Goal: Use online tool/utility: Utilize a website feature to perform a specific function

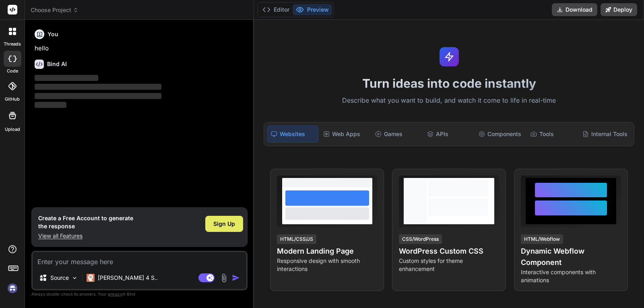
click at [222, 224] on span "Sign Up" at bounding box center [224, 224] width 22 height 8
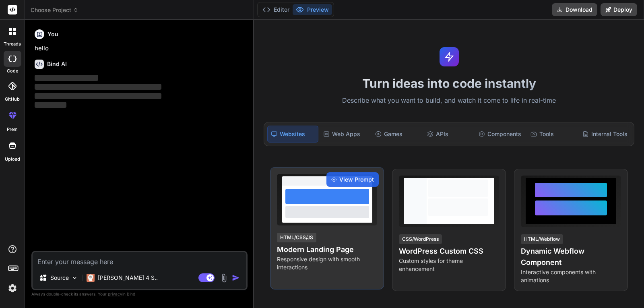
drag, startPoint x: 343, startPoint y: 252, endPoint x: 316, endPoint y: 266, distance: 30.4
click at [316, 266] on p "Responsive design with smooth interactions" at bounding box center [327, 263] width 100 height 16
click at [343, 202] on div at bounding box center [328, 196] width 84 height 15
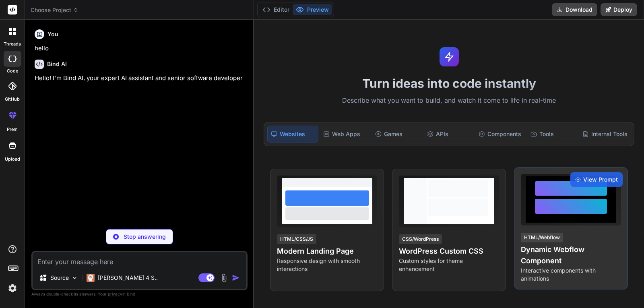
click at [552, 211] on div at bounding box center [571, 206] width 72 height 15
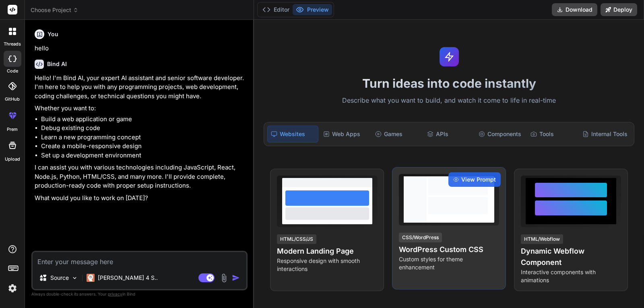
type textarea "x"
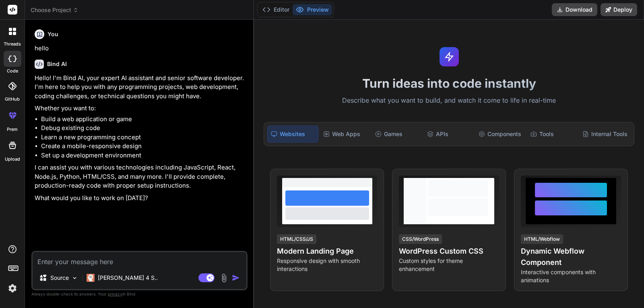
click at [183, 144] on li "Create a mobile-responsive design" at bounding box center [143, 146] width 205 height 9
click at [93, 155] on li "Set up a development environment" at bounding box center [143, 155] width 205 height 9
click at [121, 261] on textarea at bounding box center [140, 259] width 214 height 14
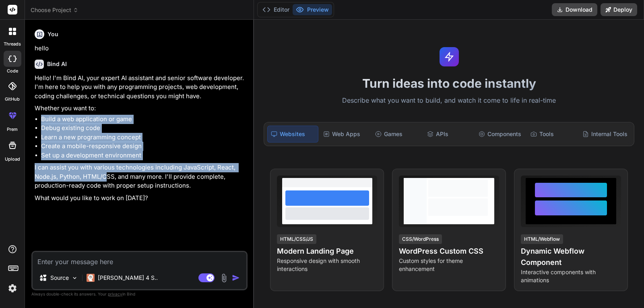
drag, startPoint x: 107, startPoint y: 178, endPoint x: 142, endPoint y: 100, distance: 84.7
click at [140, 103] on div "Hello! I'm Bind AI, your expert AI assistant and senior software developer. I'm…" at bounding box center [140, 138] width 211 height 129
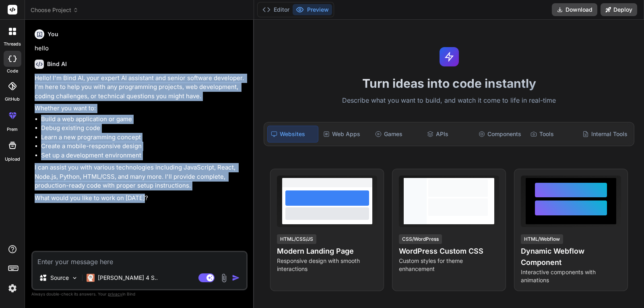
drag, startPoint x: 159, startPoint y: 68, endPoint x: 155, endPoint y: 221, distance: 152.3
click at [155, 221] on div "You hello Bind AI Hello! I'm Bind AI, your expert AI assistant and senior softw…" at bounding box center [140, 138] width 215 height 225
click at [150, 229] on div "You hello Bind AI Hello! I'm Bind AI, your expert AI assistant and senior softw…" at bounding box center [140, 138] width 215 height 225
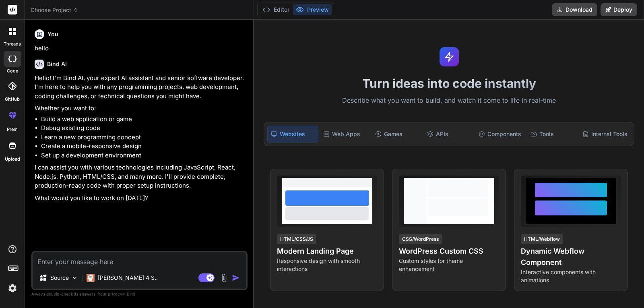
click at [111, 261] on textarea at bounding box center [140, 259] width 214 height 14
paste textarea "NO backend needed. Website will be only frontend Create a complete website. Ser…"
type textarea "NO backend needed. Website will be only frontend Create a complete website. Ser…"
type textarea "x"
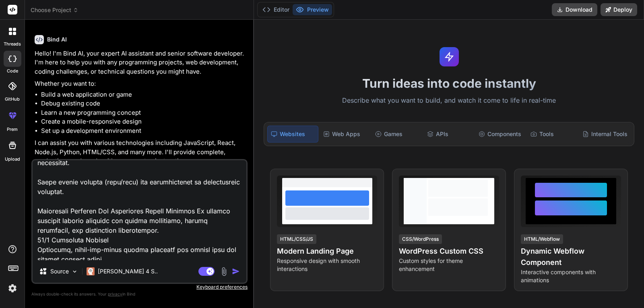
scroll to position [45, 0]
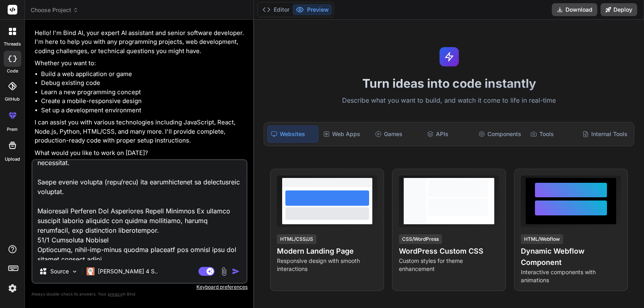
click at [150, 218] on textarea at bounding box center [140, 210] width 214 height 100
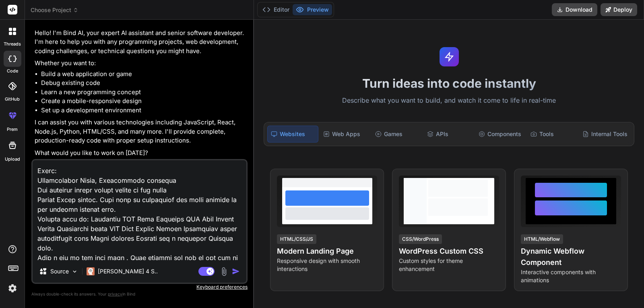
scroll to position [0, 0]
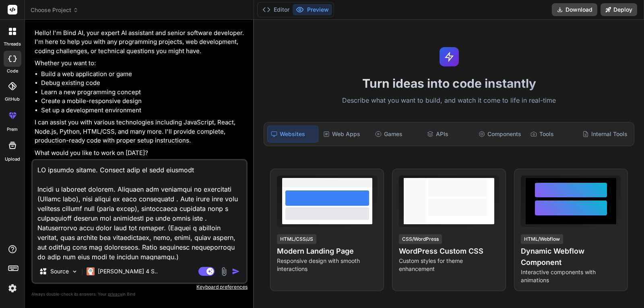
click at [209, 172] on textarea at bounding box center [140, 210] width 214 height 100
type textarea "NO backend needed. Website will be only frontend. Create a complete website. Se…"
type textarea "x"
type textarea "NO backend needed. Website will be only frontend. Create a complete website. Se…"
type textarea "x"
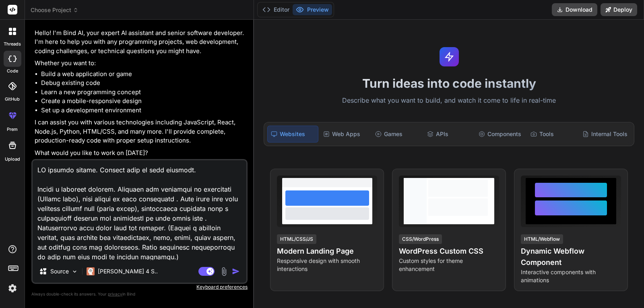
type textarea "NO backend needed. Website will be only frontend. P Create a complete website. …"
type textarea "x"
type textarea "NO backend needed. Website will be only frontend. Pu Create a complete website.…"
type textarea "x"
type textarea "NO backend needed. Website will be only frontend. Pur Create a complete website…"
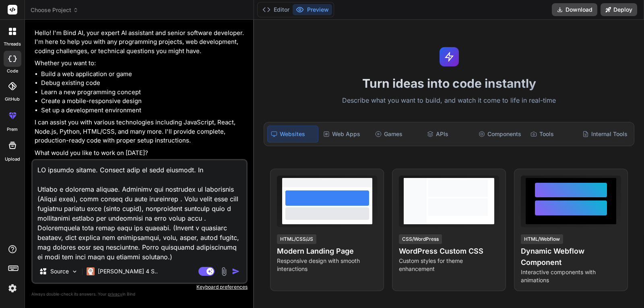
type textarea "x"
type textarea "NO backend needed. Website will be only frontend. Pure Create a complete websit…"
type textarea "x"
type textarea "NO backend needed. Website will be only frontend. Pure Create a complete websit…"
type textarea "x"
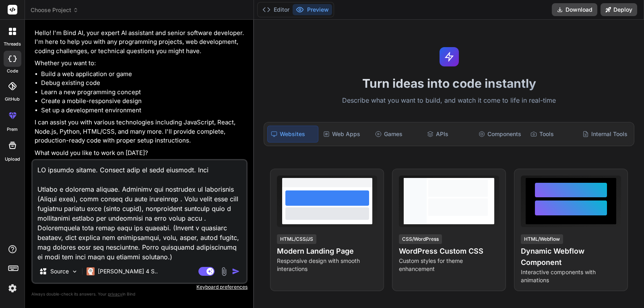
type textarea "NO backend needed. Website will be only frontend. Pure h Create a complete webs…"
type textarea "x"
type textarea "NO backend needed. Website will be only frontend. Pure ht Create a complete web…"
type textarea "x"
type textarea "NO backend needed. Website will be only frontend. Pure htm Create a complete we…"
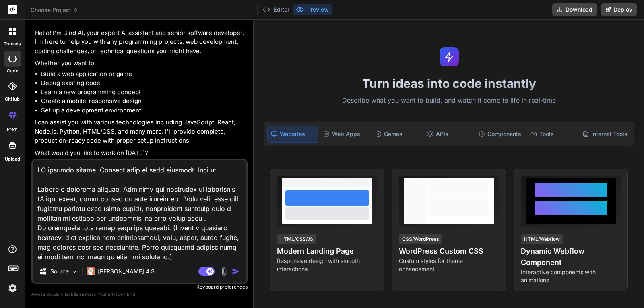
type textarea "x"
type textarea "NO backend needed. Website will be only frontend. Pure html Create a complete w…"
type textarea "x"
type textarea "NO backend needed. Website will be only frontend. Pure html, Create a complete …"
type textarea "x"
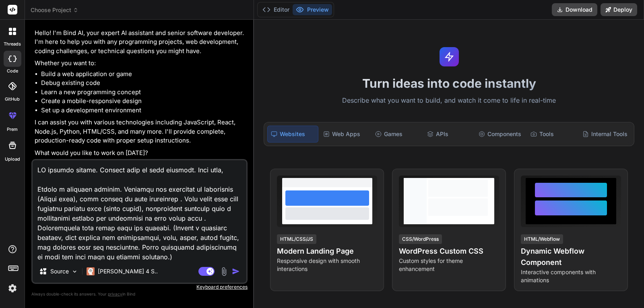
type textarea "NO backend needed. Website will be only frontend. Pure html, Create a complete …"
type textarea "x"
type textarea "NO backend needed. Website will be only frontend. Pure html, c Create a complet…"
type textarea "x"
type textarea "NO backend needed. Website will be only frontend. Pure html, cs Create a comple…"
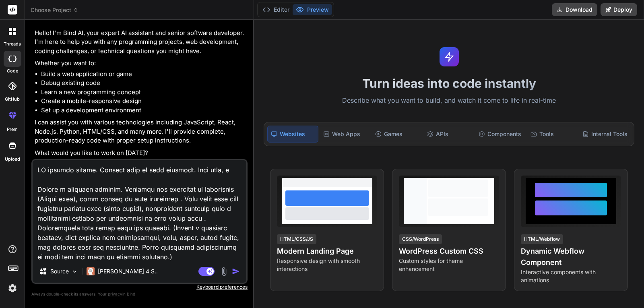
type textarea "x"
type textarea "NO backend needed. Website will be only frontend. Pure html, css Create a compl…"
type textarea "x"
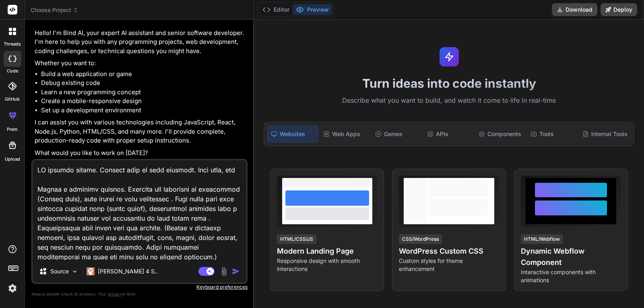
type textarea "NO backend needed. Website will be only frontend. Pure html, css, Create a comp…"
type textarea "x"
type textarea "NO backend needed. Website will be only frontend. Pure html, css, Create a comp…"
type textarea "x"
type textarea "NO backend needed. Website will be only frontend. Pure html, css, j Create a co…"
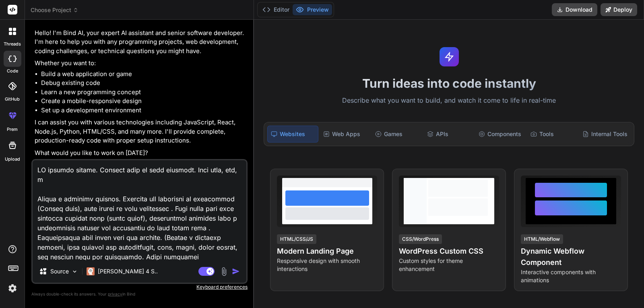
type textarea "x"
type textarea "NO backend needed. Website will be only frontend. Pure html, css, ja Create a c…"
type textarea "x"
type textarea "NO backend needed. Website will be only frontend. Pure html, css, j Create a co…"
type textarea "x"
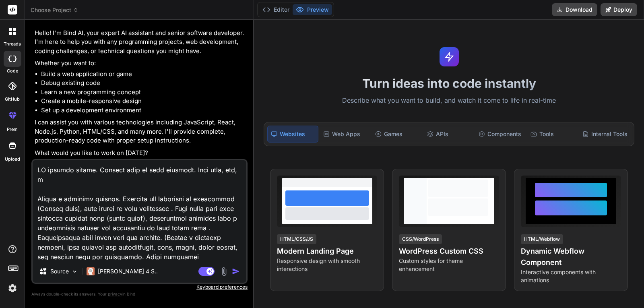
type textarea "NO backend needed. Website will be only frontend. Pure html, css, Create a comp…"
type textarea "x"
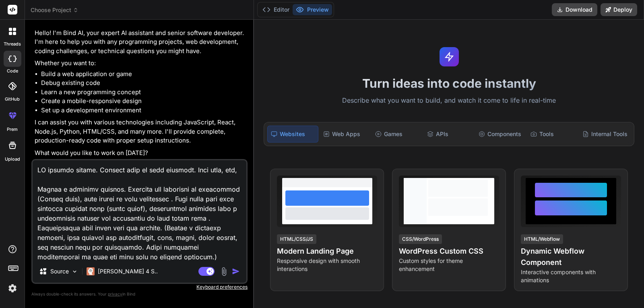
type textarea "NO backend needed. Website will be only frontend. Pure html, css, a Create a co…"
type textarea "x"
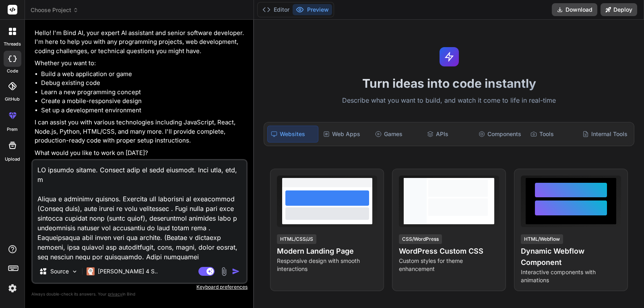
type textarea "NO backend needed. Website will be only frontend. Pure html, css, aj Create a c…"
type textarea "x"
type textarea "NO backend needed. Website will be only frontend. Pure html, css, aja Create a …"
type textarea "x"
type textarea "NO backend needed. Website will be only frontend. Pure html, css, ajax Create a…"
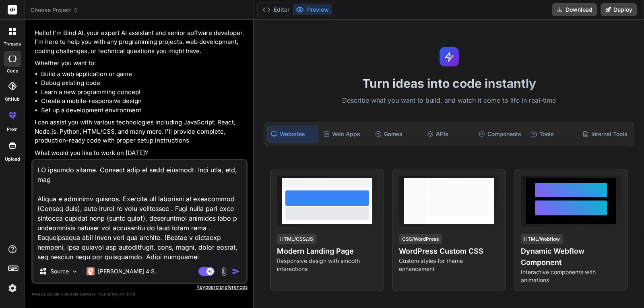
type textarea "x"
type textarea "NO backend needed. Website will be only frontend. Pure html, css, ajax, Create …"
type textarea "x"
type textarea "NO backend needed. Website will be only frontend. Pure html, css, ajax, Create …"
type textarea "x"
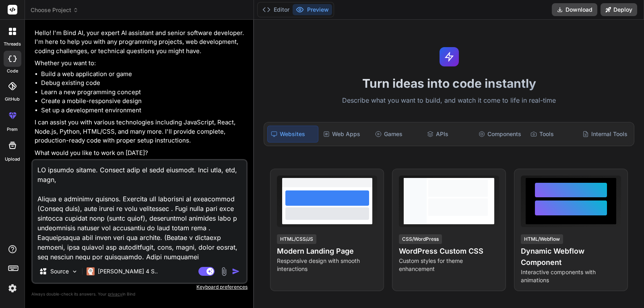
type textarea "NO backend needed. Website will be only frontend. Pure html, css, ajax, v Creat…"
type textarea "x"
type textarea "NO backend needed. Website will be only frontend. Pure html, css, ajax, va Crea…"
type textarea "x"
type textarea "NO backend needed. Website will be only frontend. Pure html, css, ajax, van Cre…"
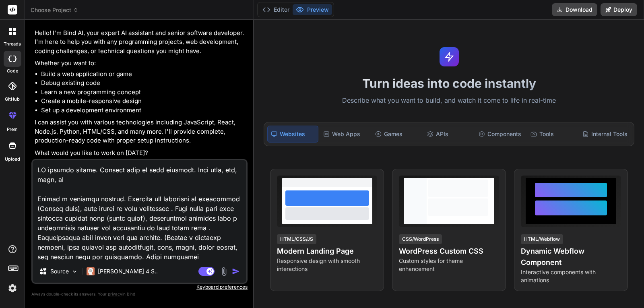
type textarea "x"
type textarea "NO backend needed. Website will be only frontend. Pure html, css, ajax, vani Cr…"
type textarea "x"
type textarea "NO backend needed. Website will be only frontend. Pure html, css, ajax, vanil C…"
type textarea "x"
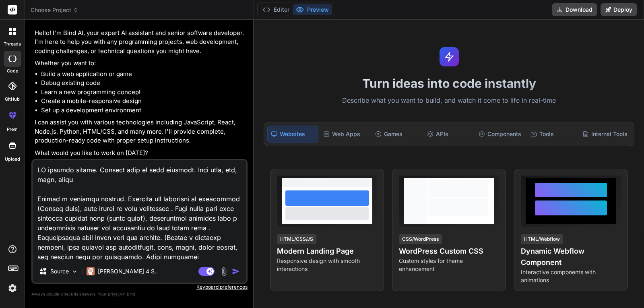
type textarea "NO backend needed. Website will be only frontend. Pure html, css, ajax, vanila …"
type textarea "x"
type textarea "NO backend needed. Website will be only frontend. Pure html, css, ajax, vanila …"
type textarea "x"
type textarea "NO backend needed. Website will be only frontend. Pure html, css, ajax, vanila …"
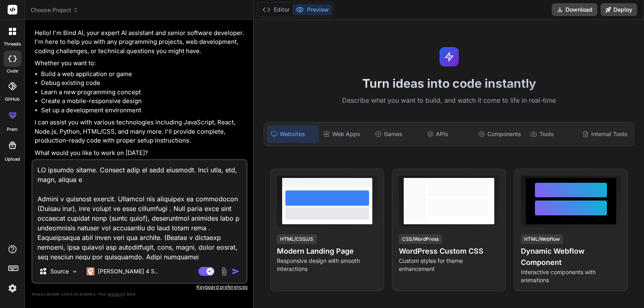
type textarea "x"
type textarea "NO backend needed. Website will be only frontend. Pure html, css, ajax, vanila …"
type textarea "x"
type textarea "NO backend needed. Website will be only frontend. Pure html, css, ajax, vanila …"
type textarea "x"
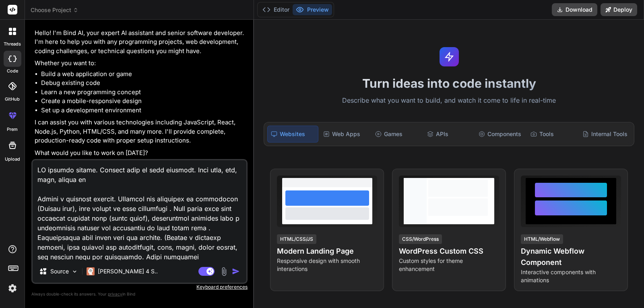
type textarea "NO backend needed. Website will be only frontend. Pure html, css, ajax, vanila …"
type textarea "x"
type textarea "NO backend needed. Website will be only frontend. Pure html, css, ajax, vanila …"
type textarea "x"
type textarea "NO backend needed. Website will be only frontend. Pure html, css, ajax, vanila …"
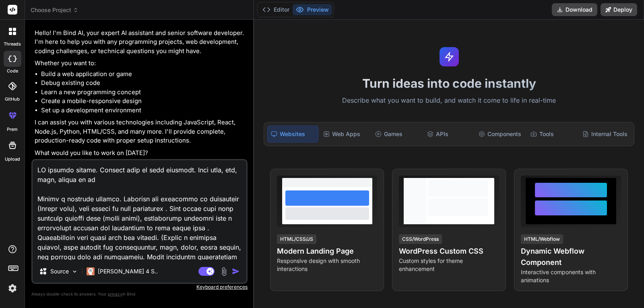
type textarea "x"
type textarea "NO backend needed. Website will be only frontend. Pure html, css, ajax, vanila …"
type textarea "x"
type textarea "NO backend needed. Website will be only frontend. Pure html , css, ajax, vanila…"
type textarea "x"
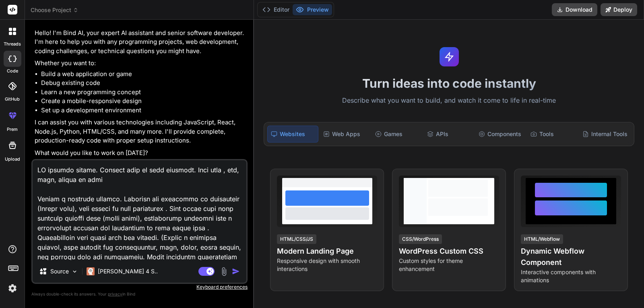
type textarea "NO backend needed. Website will be only frontend. Pure html 5, css, ajax, vanil…"
type textarea "x"
type textarea "NO backend needed. Website will be only frontend. Pure html 5, css, ajax, vanil…"
click at [118, 274] on p "Claude 4 S.." at bounding box center [128, 271] width 60 height 8
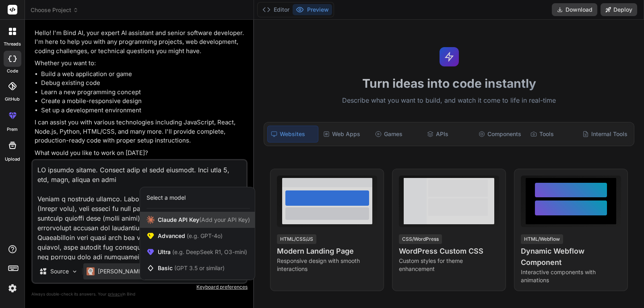
click at [208, 224] on div "Claude API Key (Add your API Key)" at bounding box center [197, 220] width 115 height 16
type textarea "x"
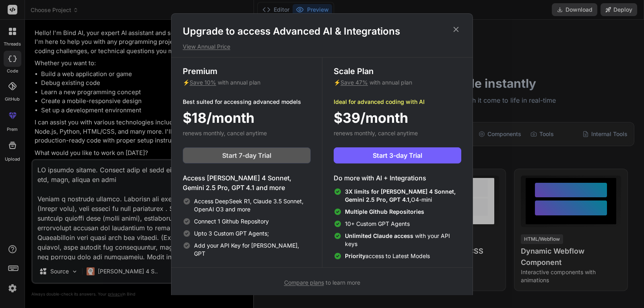
click at [253, 159] on span "Start 7-day Trial" at bounding box center [246, 156] width 49 height 10
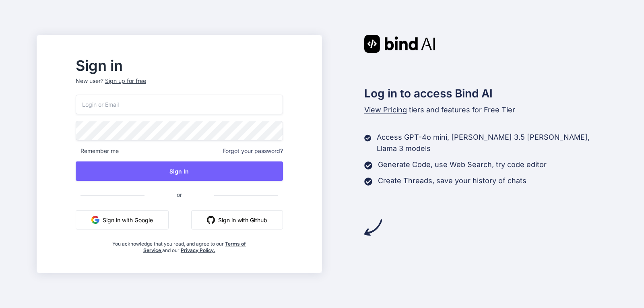
click at [169, 227] on button "Sign in with Google" at bounding box center [122, 219] width 93 height 19
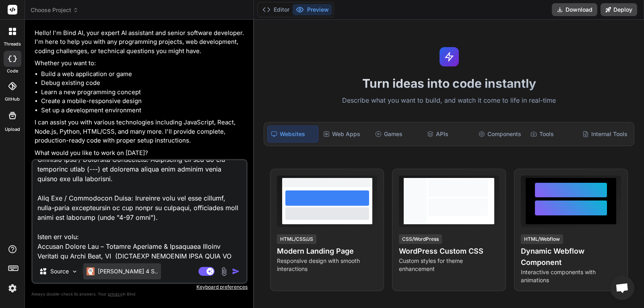
scroll to position [483, 0]
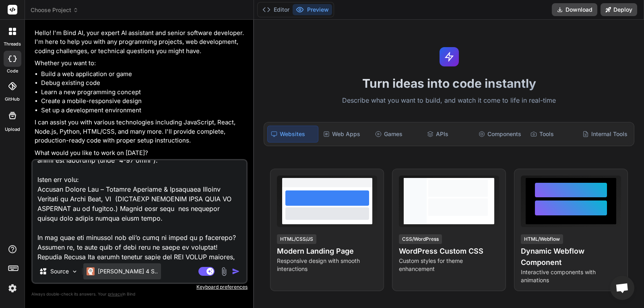
click at [118, 271] on p "Claude 4 S.." at bounding box center [128, 271] width 60 height 8
click at [115, 275] on div "Claude 4 S.." at bounding box center [122, 271] width 78 height 16
click at [102, 272] on p "Claude 4 S.." at bounding box center [128, 271] width 60 height 8
click at [77, 273] on img at bounding box center [74, 271] width 7 height 7
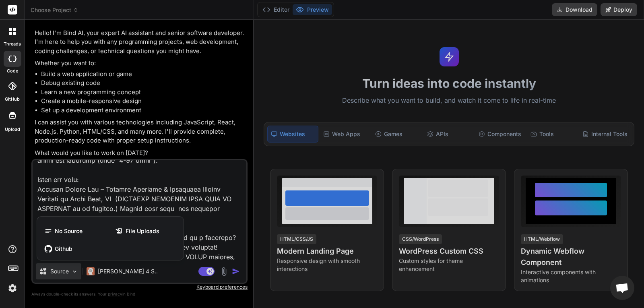
click at [108, 269] on div at bounding box center [322, 154] width 644 height 308
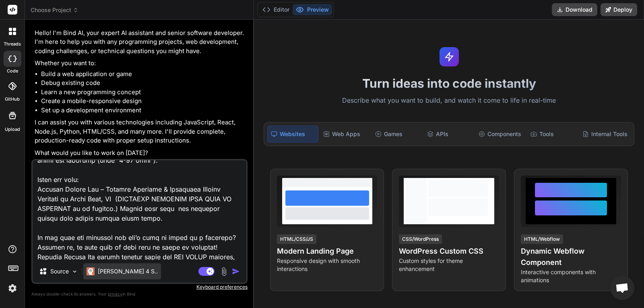
click at [124, 269] on p "Claude 4 S.." at bounding box center [128, 271] width 60 height 8
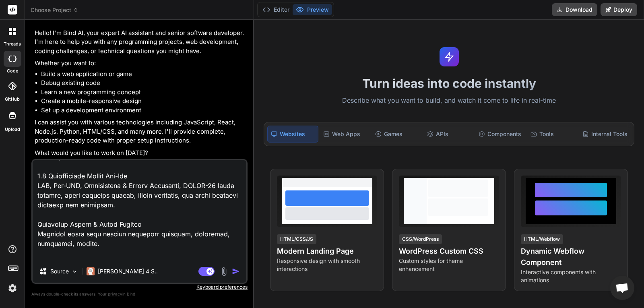
scroll to position [1329, 0]
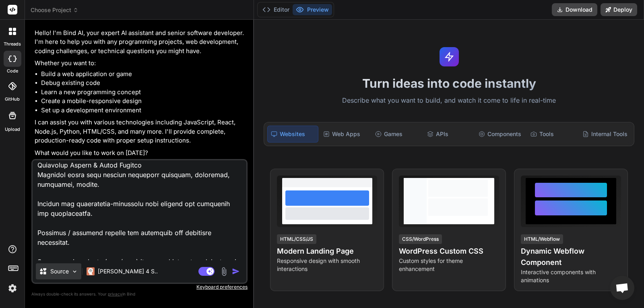
click at [70, 277] on div "Source" at bounding box center [59, 271] width 46 height 16
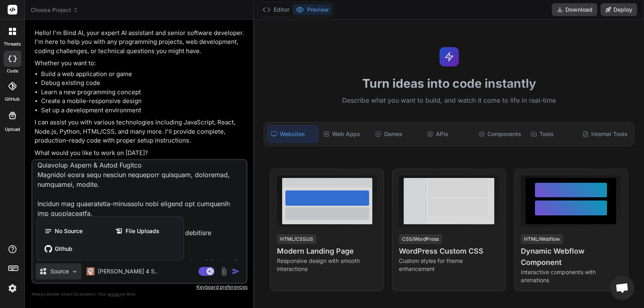
drag, startPoint x: 240, startPoint y: 273, endPoint x: 235, endPoint y: 271, distance: 4.6
click at [238, 273] on div at bounding box center [322, 154] width 644 height 308
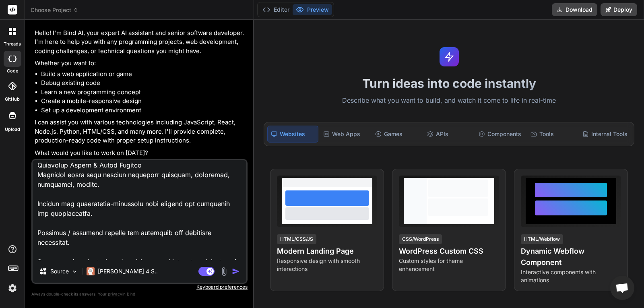
click at [232, 270] on div "Agent Mode. When this toggle is activated, AI automatically makes decisions, re…" at bounding box center [220, 272] width 46 height 10
click at [233, 271] on img "button" at bounding box center [236, 271] width 8 height 8
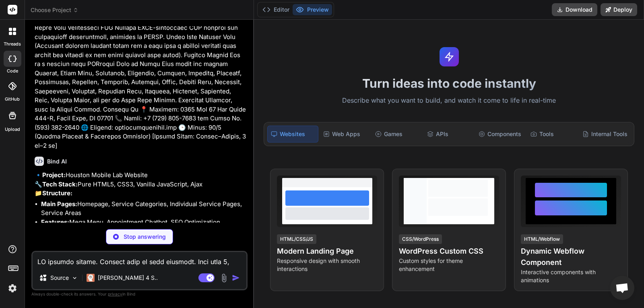
scroll to position [1035, 0]
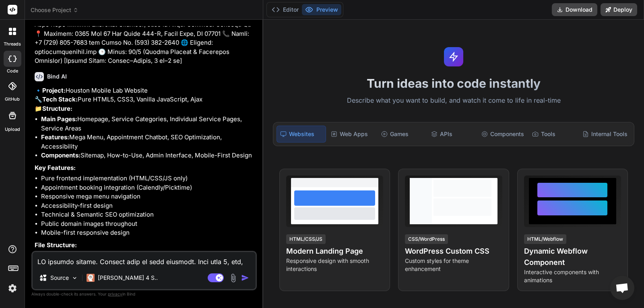
type textarea "x"
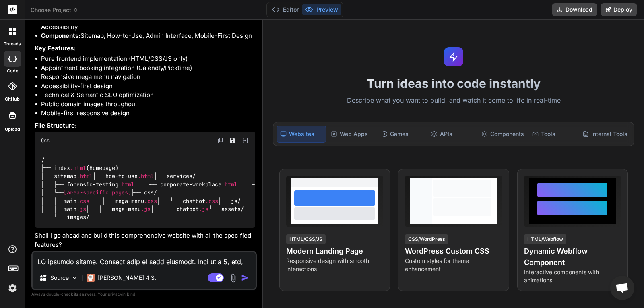
scroll to position [1316, 0]
click at [102, 266] on textarea at bounding box center [144, 259] width 223 height 14
type textarea "i"
type textarea "x"
type textarea "in"
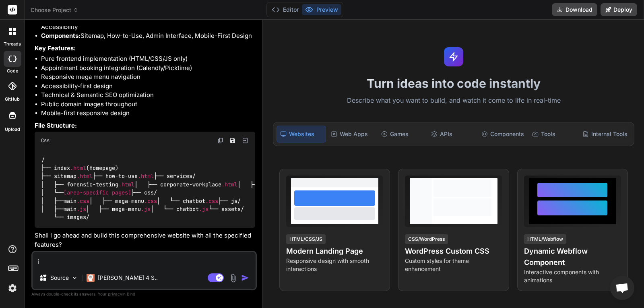
type textarea "x"
type textarea "ins"
type textarea "x"
type textarea "insi"
type textarea "x"
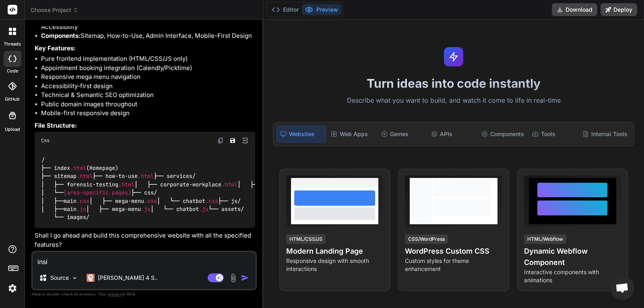
type textarea "insid"
type textarea "x"
type textarea "inside"
type textarea "x"
type textarea "inside"
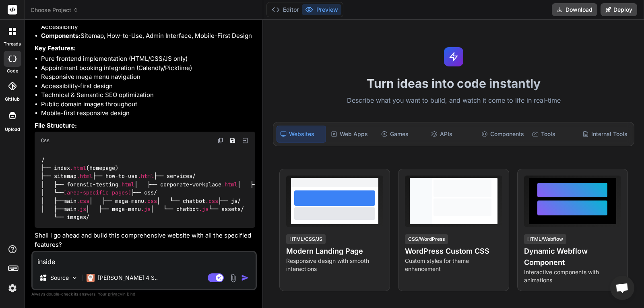
type textarea "x"
type textarea "inside e"
type textarea "x"
type textarea "inside ea"
type textarea "x"
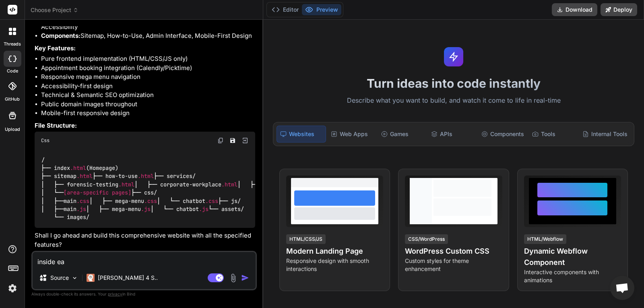
type textarea "inside eac"
type textarea "x"
type textarea "inside each"
type textarea "x"
type textarea "inside each"
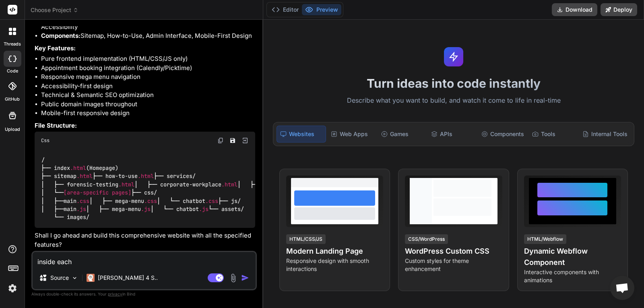
type textarea "x"
type textarea "inside each s"
type textarea "x"
type textarea "inside each se"
type textarea "x"
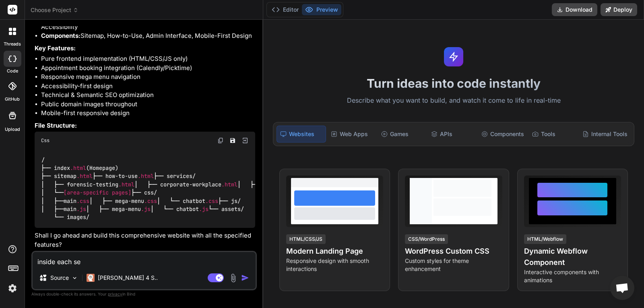
type textarea "inside each ser"
type textarea "x"
type textarea "inside each serv"
type textarea "x"
type textarea "inside each servi"
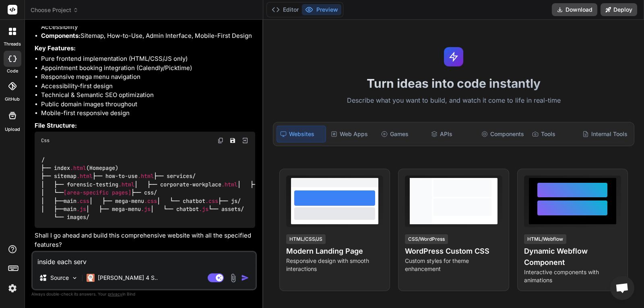
type textarea "x"
type textarea "inside each servic"
type textarea "x"
type textarea "inside each service"
type textarea "x"
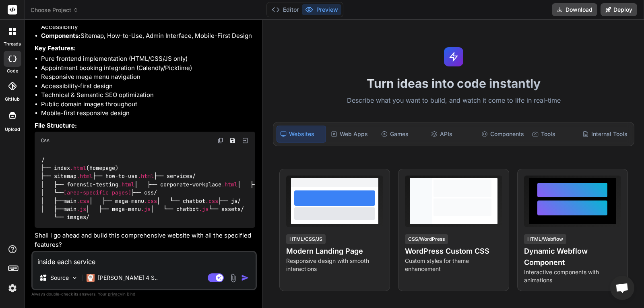
type textarea "inside each service"
type textarea "x"
type textarea "inside each service p"
type textarea "x"
type textarea "inside each service pa"
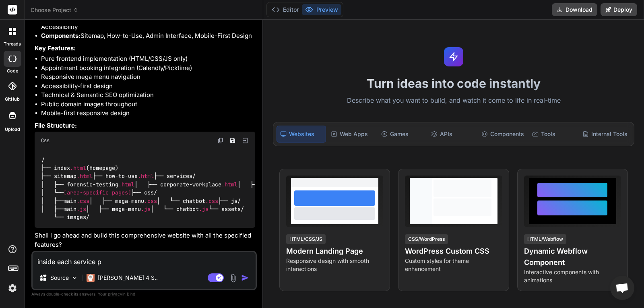
type textarea "x"
type textarea "inside each service pag"
type textarea "x"
type textarea "inside each service page"
type textarea "x"
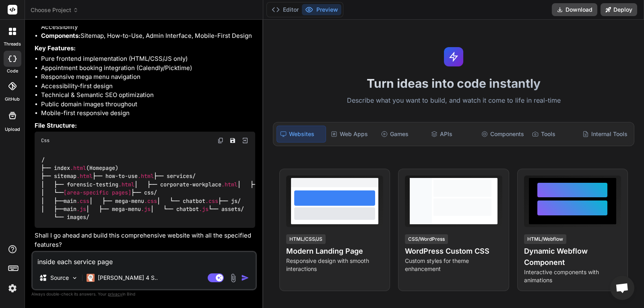
type textarea "inside each service page,"
type textarea "x"
type textarea "inside each service page,"
type textarea "x"
type textarea "inside each service page, w"
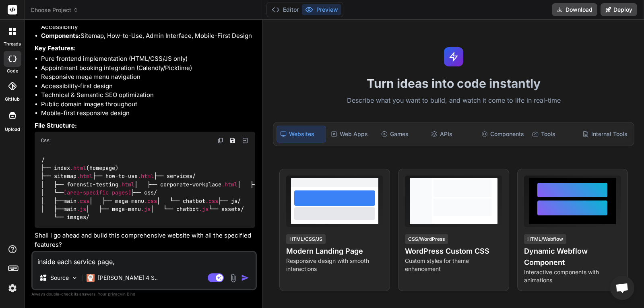
type textarea "x"
type textarea "inside each service page, we"
type textarea "x"
type textarea "inside each service page, we"
type textarea "x"
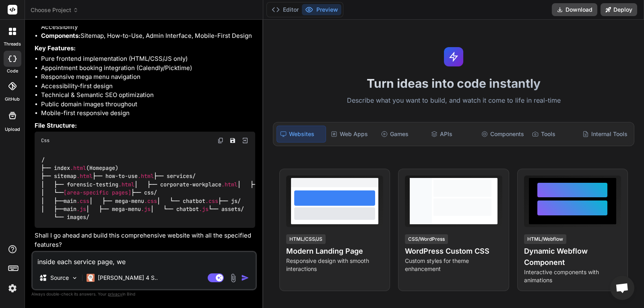
type textarea "inside each service page, we w"
type textarea "x"
type textarea "inside each service page, we wi"
type textarea "x"
type textarea "inside each service page, we wil"
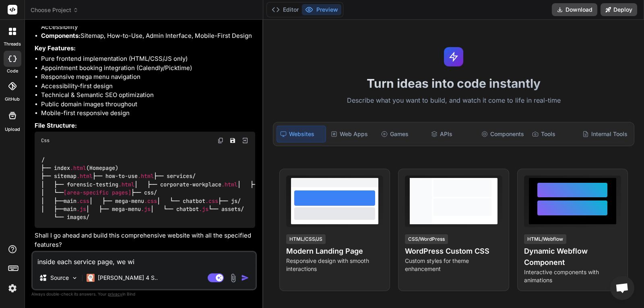
type textarea "x"
type textarea "inside each service page, we will"
type textarea "x"
type textarea "inside each service page, we will"
type textarea "x"
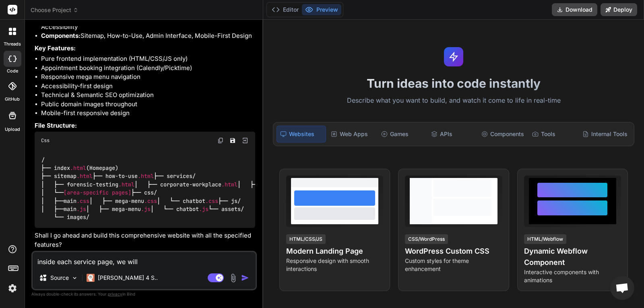
type textarea "inside each service page, we will h"
type textarea "x"
type textarea "inside each service page, we will ha"
type textarea "x"
type textarea "inside each service page, we will hav"
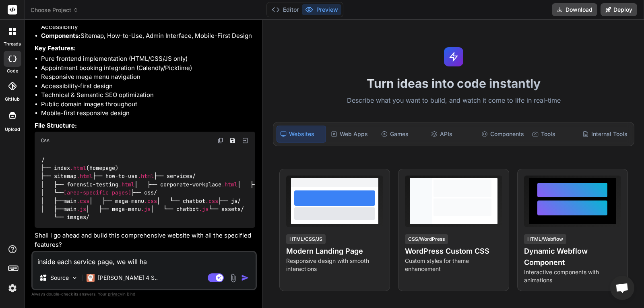
type textarea "x"
type textarea "inside each service page, we will have"
type textarea "x"
type textarea "inside each service page, we will have"
type textarea "x"
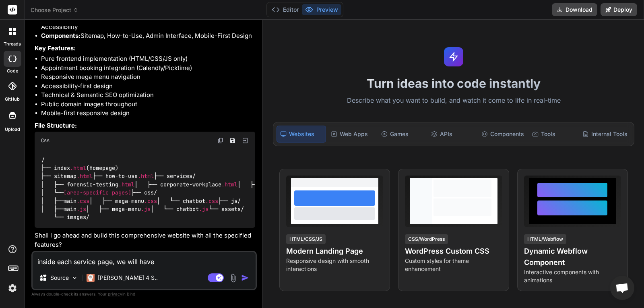
type textarea "inside each service page, we will have s"
type textarea "x"
type textarea "inside each service page, we will have se"
type textarea "x"
type textarea "inside each service page, we will have sev"
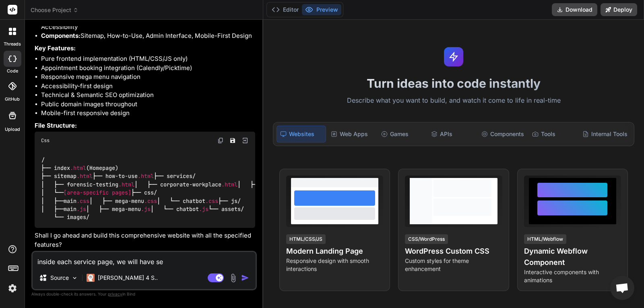
type textarea "x"
type textarea "inside each service page, we will have seve"
type textarea "x"
type textarea "inside each service page, we will have sever"
type textarea "x"
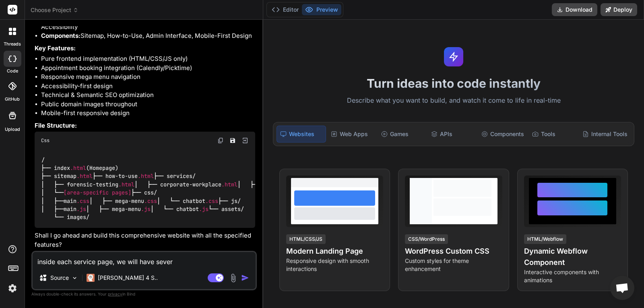
type textarea "inside each service page, we will have severa"
type textarea "x"
type textarea "inside each service page, we will have several"
type textarea "x"
type textarea "inside each service page, we will have several"
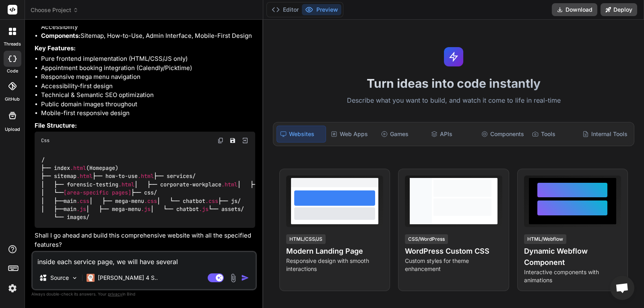
type textarea "x"
type textarea "inside each service page, we will have several s"
type textarea "x"
type textarea "inside each service page, we will have several su"
type textarea "x"
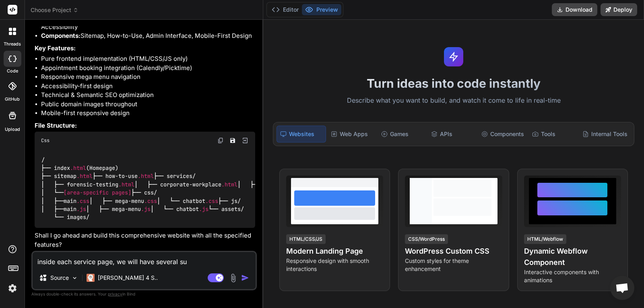
type textarea "inside each service page, we will have several sub"
type textarea "x"
type textarea "inside each service page, we will have several subs"
type textarea "x"
type textarea "inside each service page, we will have several subse"
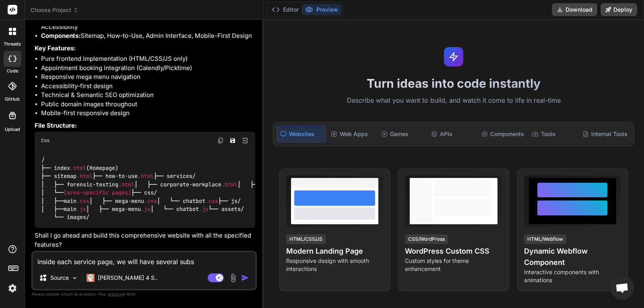
type textarea "x"
type textarea "inside each service page, we will have several subser"
type textarea "x"
type textarea "inside each service page, we will have several subserv"
type textarea "x"
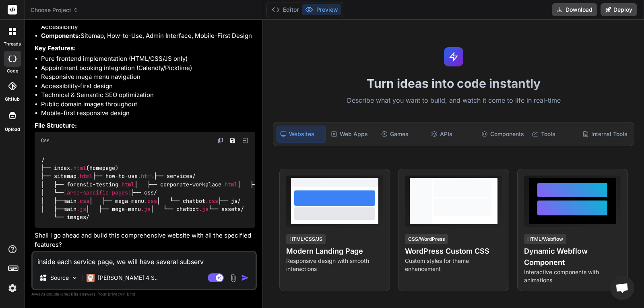
type textarea "inside each service page, we will have several subservi"
type textarea "x"
type textarea "inside each service page, we will have several subservic"
type textarea "x"
type textarea "inside each service page, we will have several subservice"
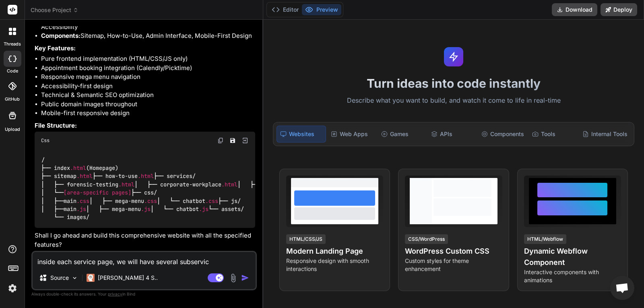
type textarea "x"
type textarea "inside each service page, we will have several subservice"
type textarea "x"
type textarea "inside each service page, we will have several subservice p"
type textarea "x"
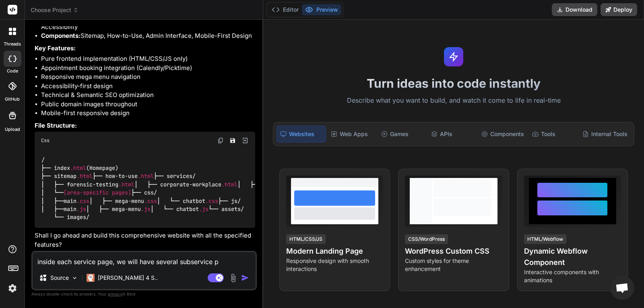
type textarea "inside each service page, we will have several subservice pa"
type textarea "x"
type textarea "inside each service page, we will have several subservice pag"
type textarea "x"
type textarea "inside each service page, we will have several subservice page"
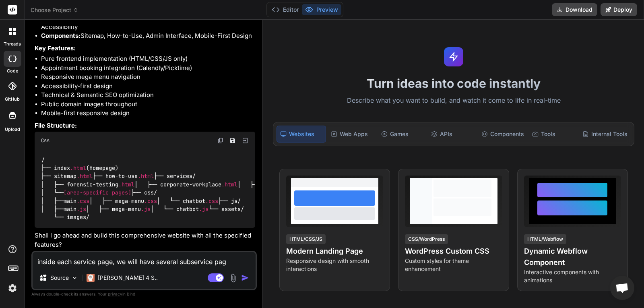
type textarea "x"
type textarea "inside each service page, we will have several subservice pages"
type textarea "x"
type textarea "inside each service page, we will have several subservice pages"
type textarea "x"
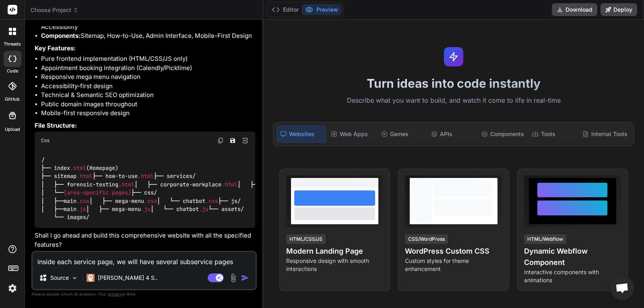
type textarea "inside each service page, we will have several subservice pages c"
type textarea "x"
type textarea "inside each service page, we will have several subservice pages cr"
type textarea "x"
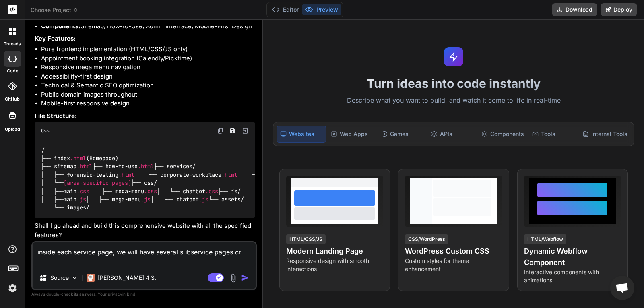
type textarea "inside each service page, we will have several subservice pages cre"
type textarea "x"
type textarea "inside each service page, we will have several subservice pages crea"
type textarea "x"
type textarea "inside each service page, we will have several subservice pages creat"
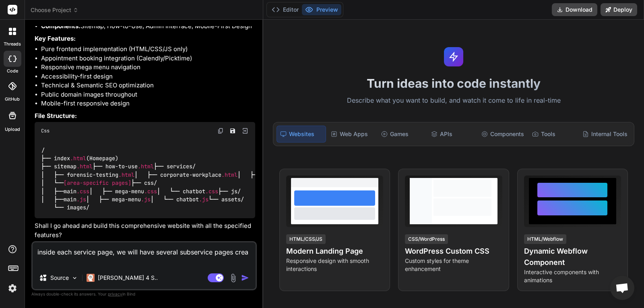
type textarea "x"
type textarea "inside each service page, we will have several subservice pages create"
type textarea "x"
type textarea "inside each service page, we will have several subservice pages created"
type textarea "x"
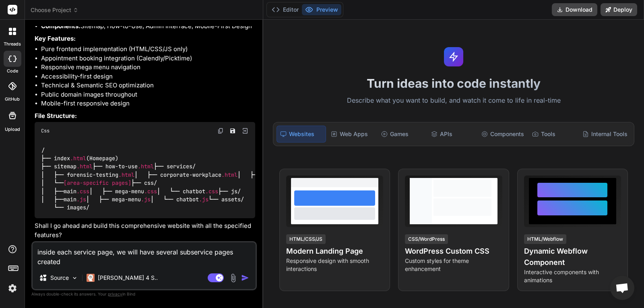
type textarea "inside each service page, we will have several subservice pages created"
type textarea "x"
type textarea "inside each service page, we will have several subservice pages created b"
type textarea "x"
type textarea "inside each service page, we will have several subservice pages created ba"
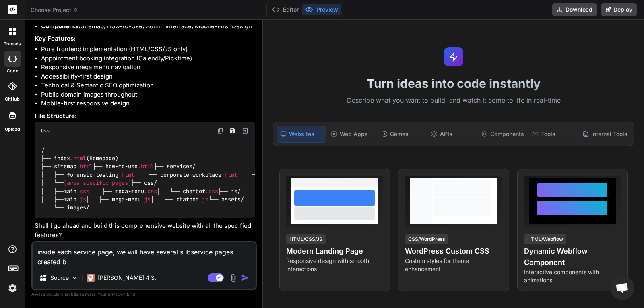
type textarea "x"
type textarea "inside each service page, we will have several subservice pages created bas"
type textarea "x"
type textarea "inside each service page, we will have several subservice pages created base"
type textarea "x"
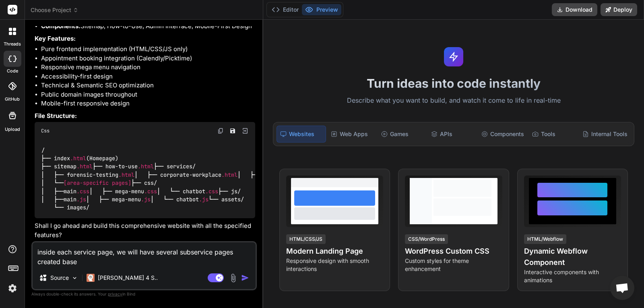
type textarea "inside each service page, we will have several subservice pages created based"
type textarea "x"
type textarea "inside each service page, we will have several subservice pages created based"
type textarea "x"
type textarea "inside each service page, we will have several subservice pages created based o"
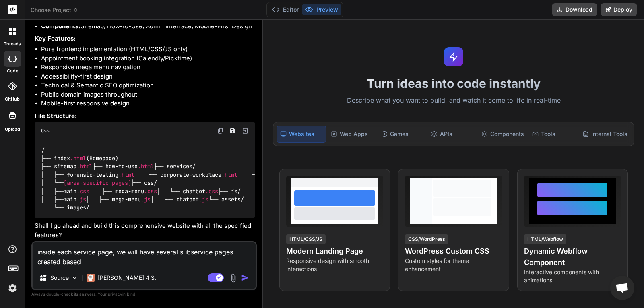
type textarea "x"
type textarea "inside each service page, we will have several subservice pages created based on"
type textarea "x"
type textarea "inside each service page, we will have several subservice pages created based on"
type textarea "x"
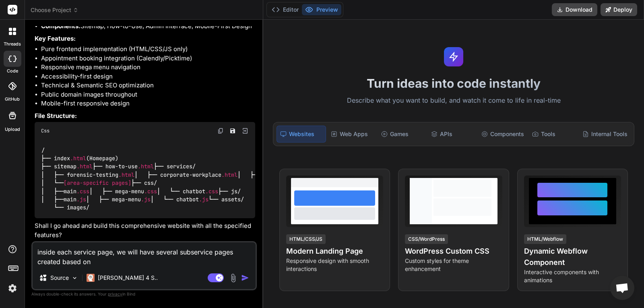
type textarea "inside each service page, we will have several subservice pages created based o…"
type textarea "x"
type textarea "inside each service page, we will have several subservice pages created based o…"
type textarea "x"
type textarea "inside each service page, we will have several subservice pages created based o…"
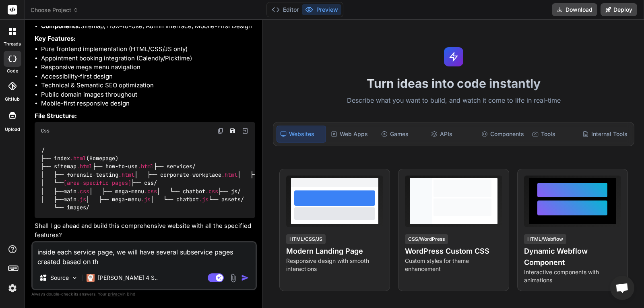
type textarea "x"
type textarea "inside each service page, we will have several subservice pages created based o…"
type textarea "x"
type textarea "inside each service page, we will have several subservice pages created based o…"
type textarea "x"
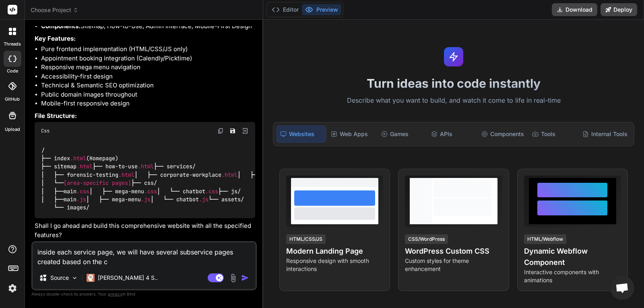
type textarea "inside each service page, we will have several subservice pages created based o…"
type textarea "x"
type textarea "inside each service page, we will have several subservice pages created based o…"
type textarea "x"
type textarea "inside each service page, we will have several subservice pages created based o…"
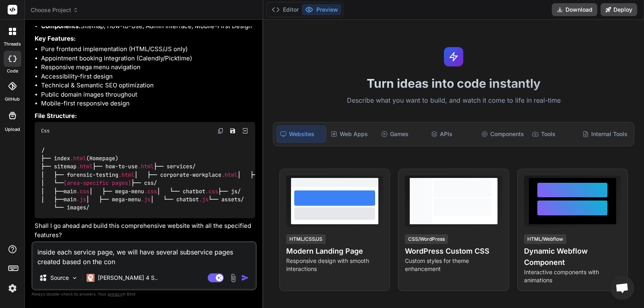
type textarea "x"
type textarea "inside each service page, we will have several subservice pages created based o…"
type textarea "x"
type textarea "inside each service page, we will have several subservice pages created based o…"
type textarea "x"
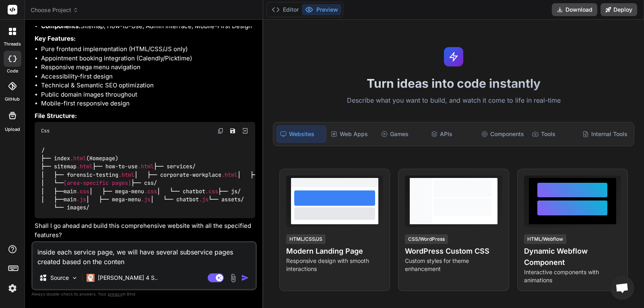
type textarea "inside each service page, we will have several subservice pages created based o…"
type textarea "x"
type textarea "inside each service page, we will have several subservice pages created based o…"
type textarea "x"
type textarea "inside each service page, we will have several subservice pages created based o…"
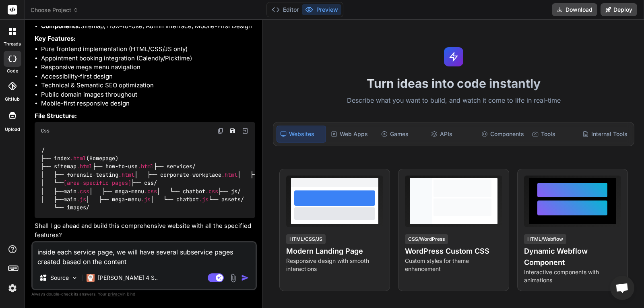
type textarea "x"
type textarea "inside each service page, we will have several subservice pages created based o…"
type textarea "x"
type textarea "inside each service page, we will have several subservice pages created based o…"
type textarea "x"
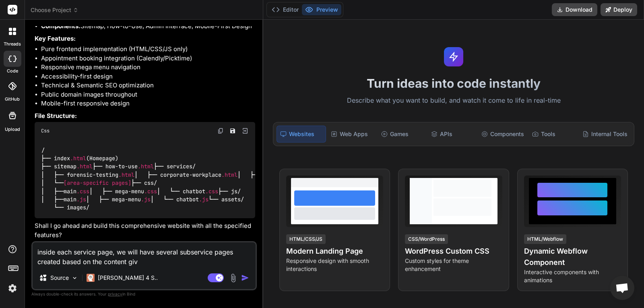
type textarea "inside each service page, we will have several subservice pages created based o…"
type textarea "x"
type textarea "inside each service page, we will have several subservice pages created based o…"
type textarea "x"
type textarea "inside each service page, we will have several subservice pages created based o…"
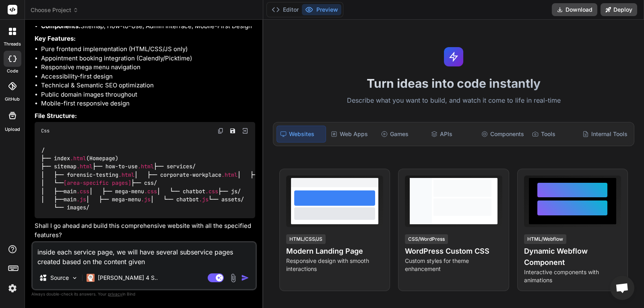
type textarea "x"
type textarea "inside each service page, we will have several isubservice pages created based …"
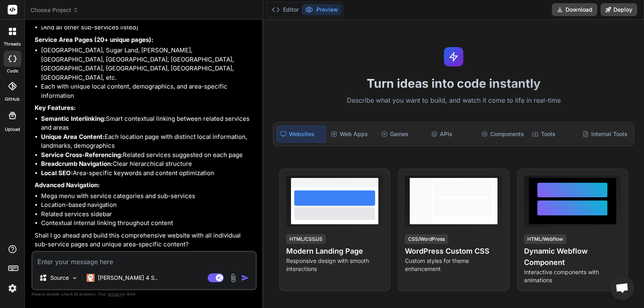
scroll to position [1755, 0]
click at [83, 264] on textarea at bounding box center [144, 259] width 223 height 14
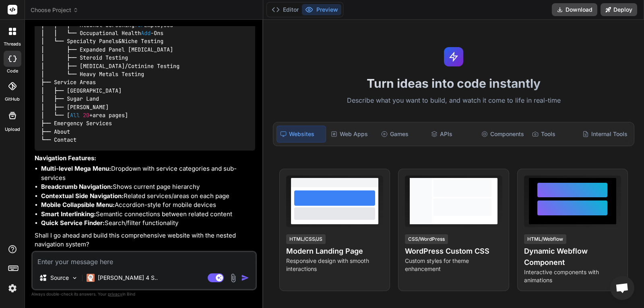
scroll to position [2239, 0]
click at [126, 264] on textarea at bounding box center [144, 259] width 223 height 14
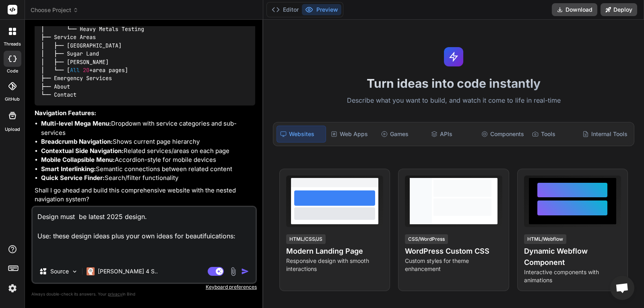
paste textarea "Process Flow Diagram Numbered Steps: Clear, sequential numbering (1–5) guides t…"
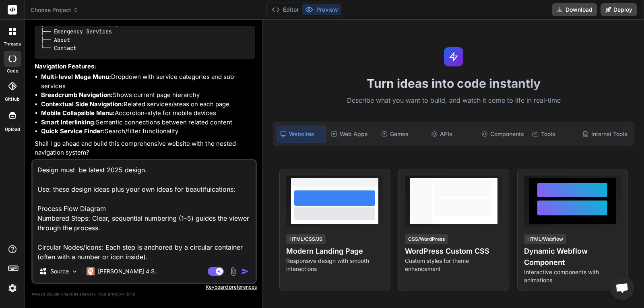
scroll to position [49, 0]
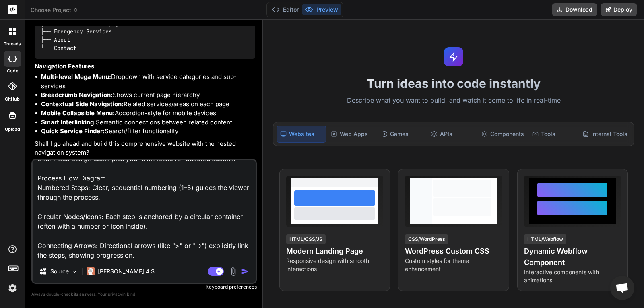
paste textarea "Feature Grid / Benefits Grid: (Most Accurate) Why: It presents 4 distinct featu…"
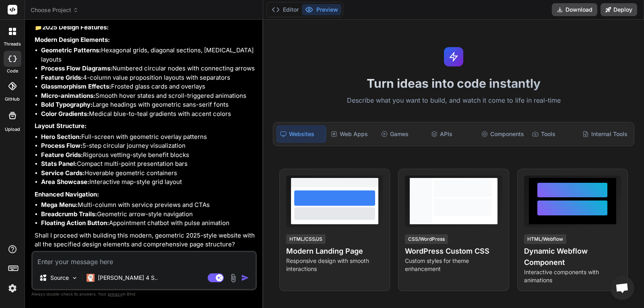
scroll to position [2894, 0]
click at [117, 261] on textarea at bounding box center [144, 259] width 223 height 14
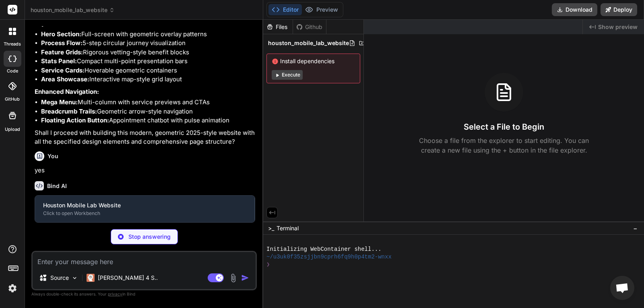
scroll to position [2978, 0]
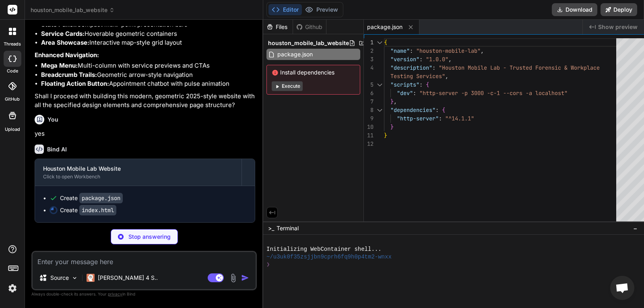
click at [289, 84] on button "Execute" at bounding box center [287, 86] width 31 height 10
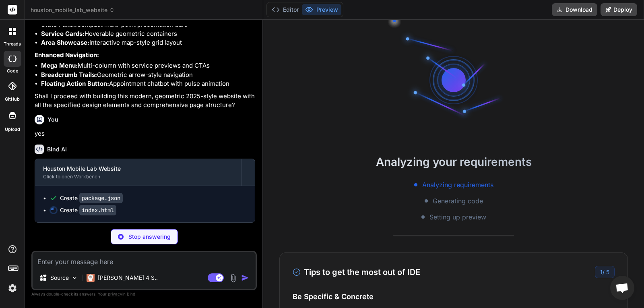
scroll to position [84, 0]
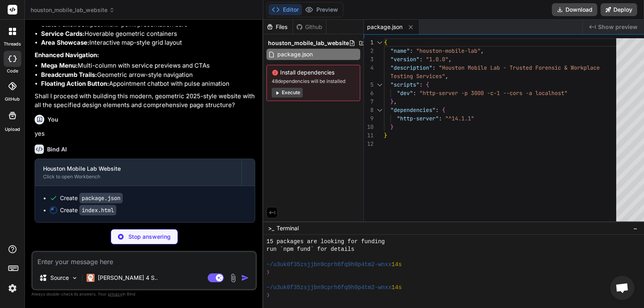
click at [286, 91] on button "Execute" at bounding box center [287, 93] width 31 height 10
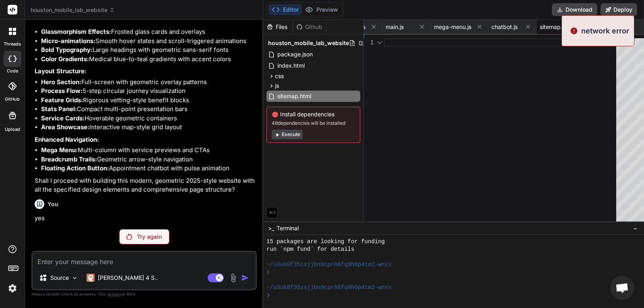
scroll to position [2807, 0]
